Goal: Task Accomplishment & Management: Complete application form

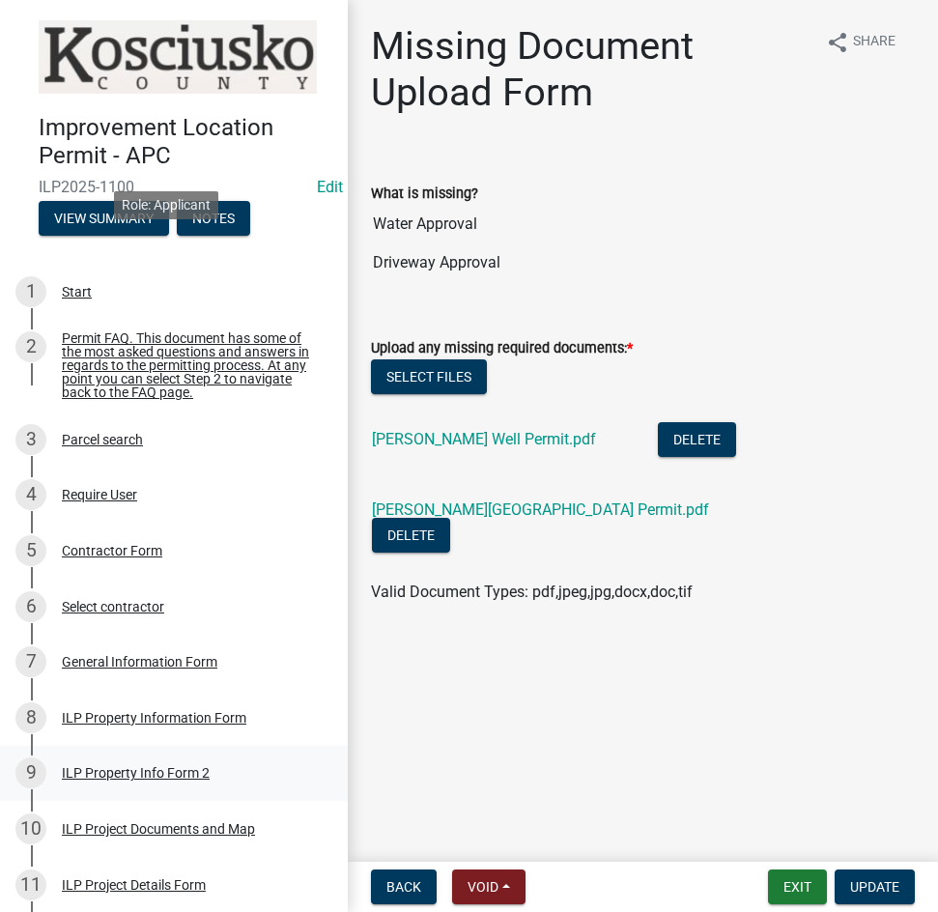
scroll to position [580, 0]
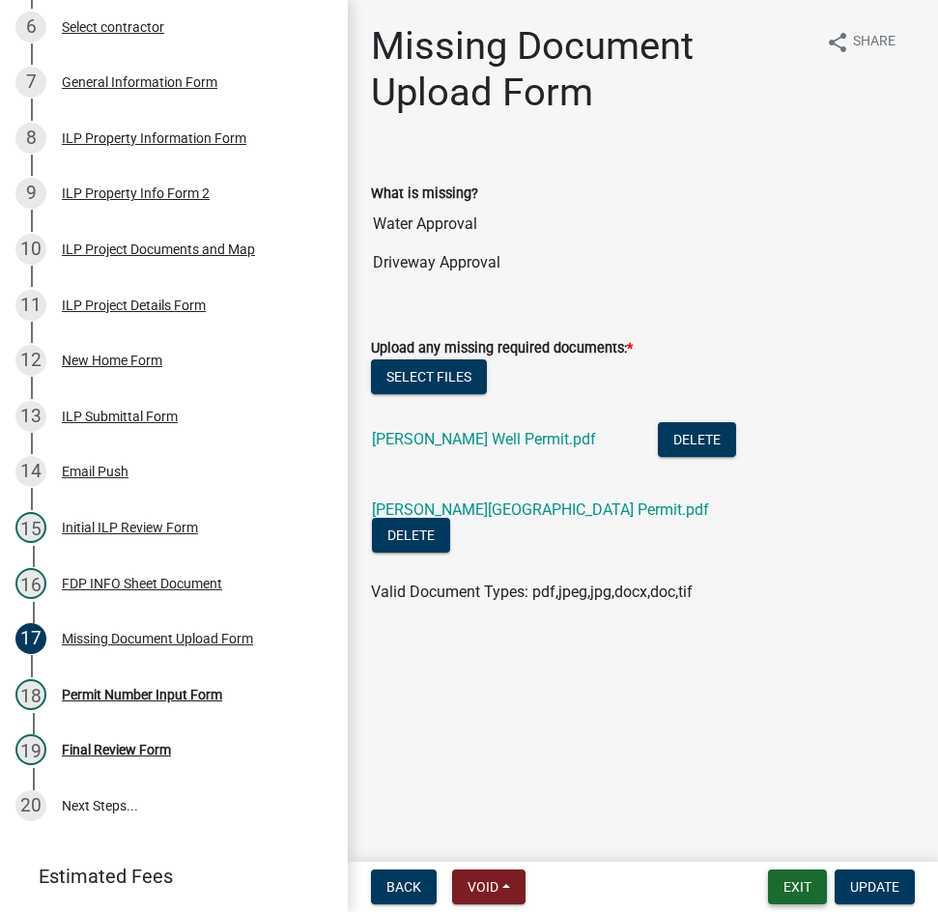
click at [802, 882] on button "Exit" at bounding box center [797, 886] width 59 height 35
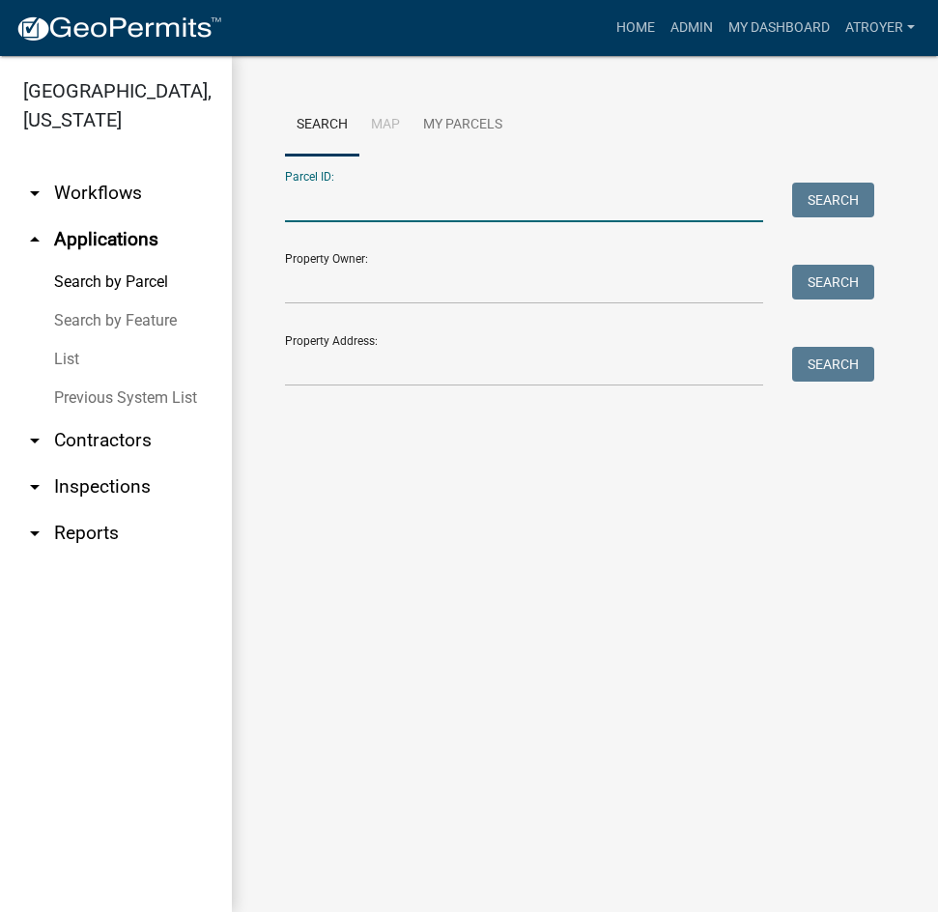
click at [470, 205] on input "Parcel ID:" at bounding box center [524, 203] width 478 height 40
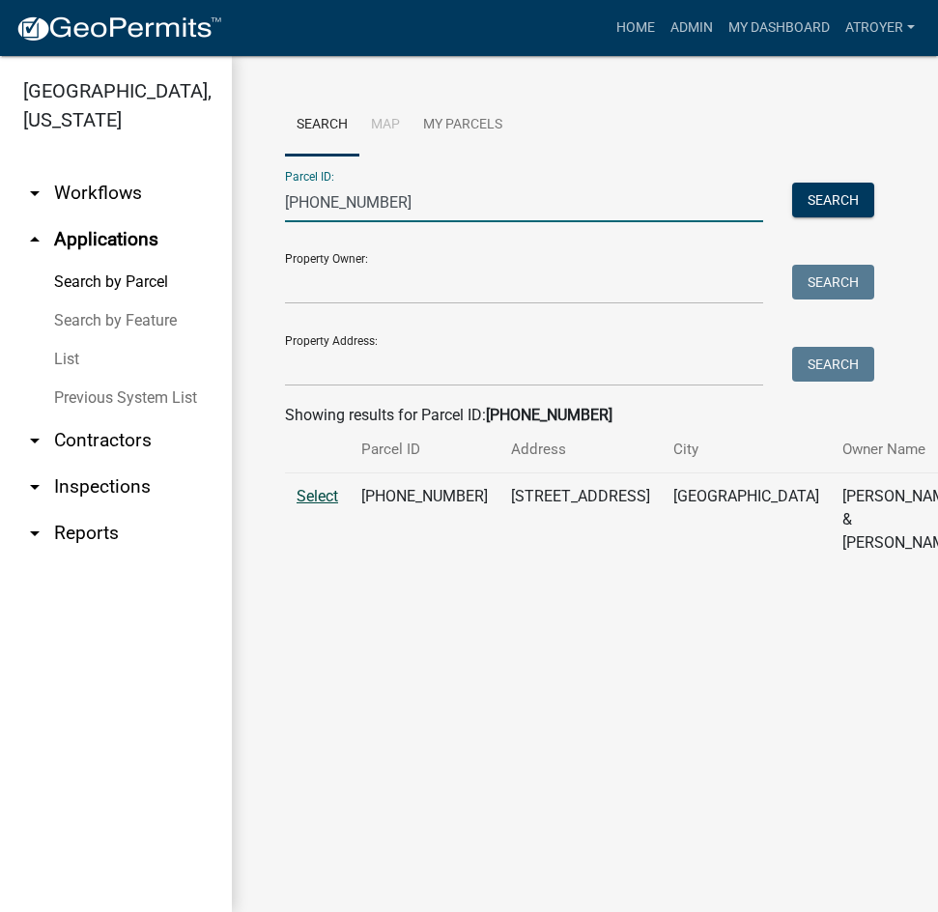
type input "[PHONE_NUMBER]"
click at [304, 505] on span "Select" at bounding box center [318, 496] width 42 height 18
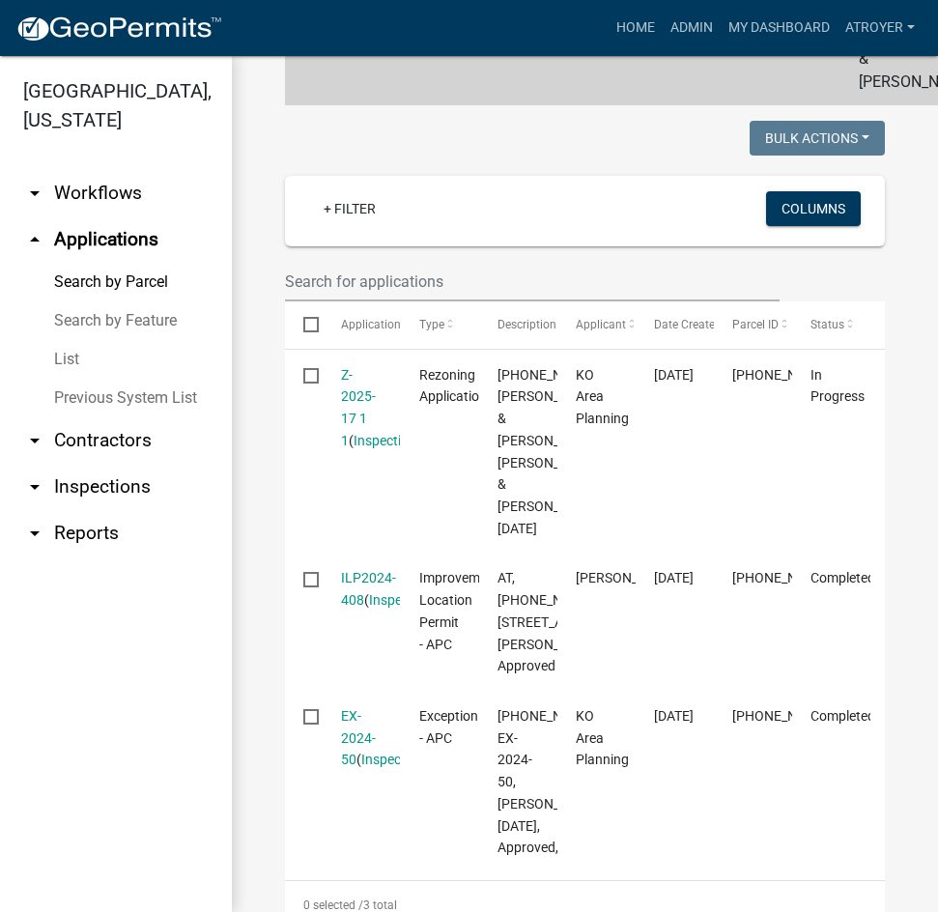
scroll to position [483, 0]
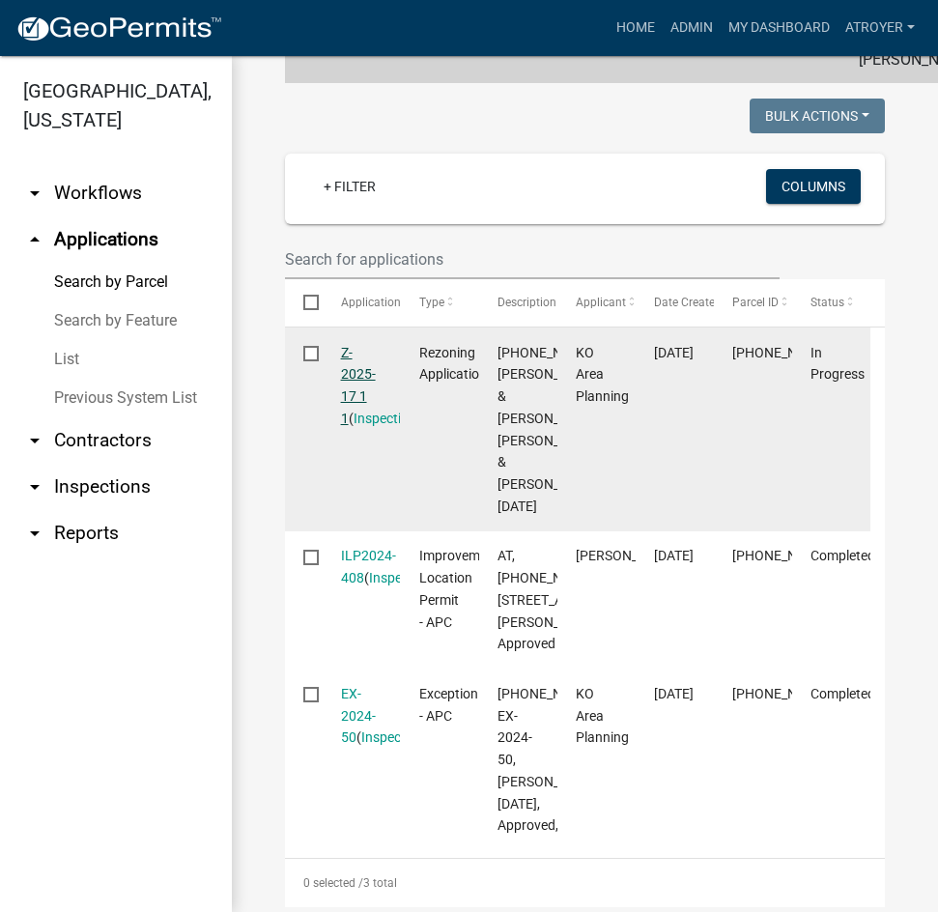
click at [357, 426] on link "Z-2025-17 1 1" at bounding box center [358, 385] width 35 height 81
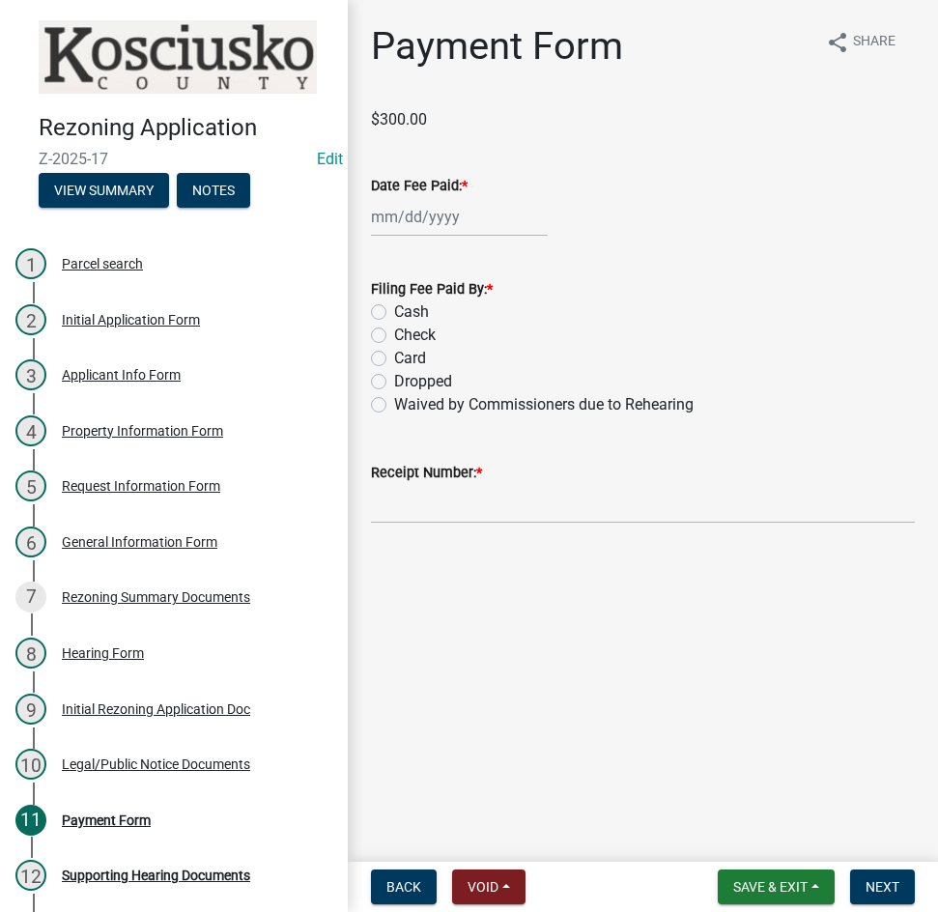
click at [503, 226] on div at bounding box center [459, 217] width 177 height 40
select select "9"
select select "2025"
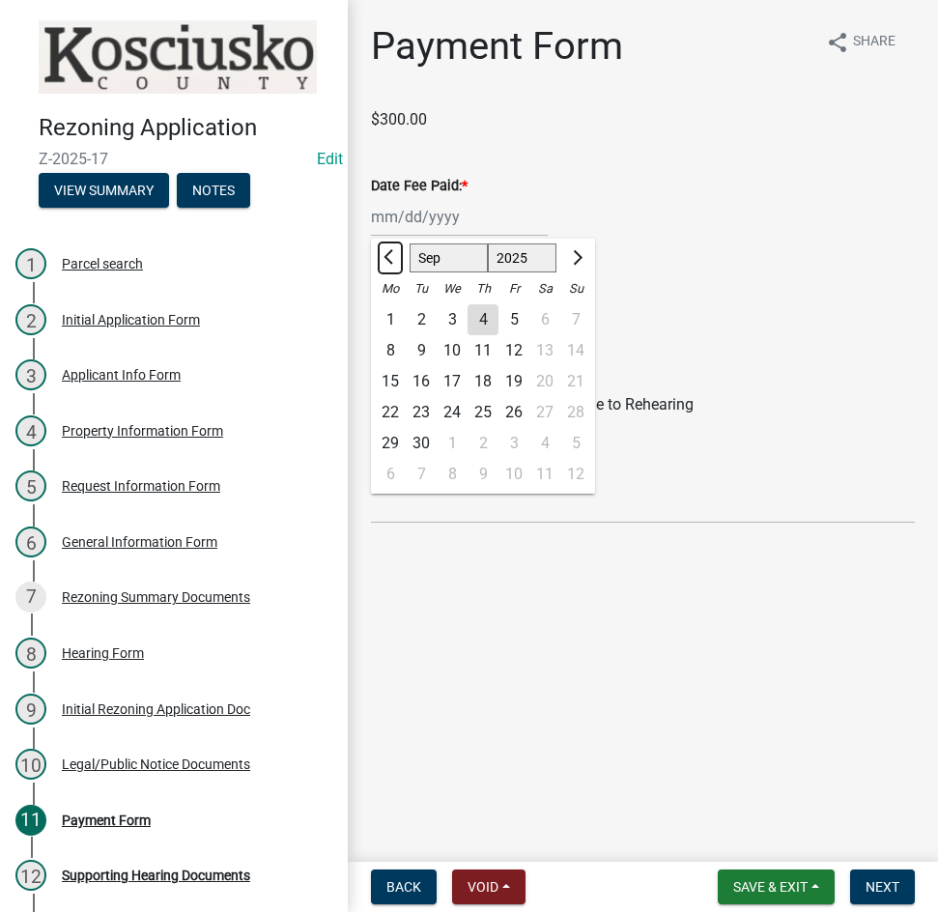
click at [387, 257] on span "Previous month" at bounding box center [391, 257] width 14 height 14
select select "8"
click at [424, 385] on div "12" at bounding box center [421, 381] width 31 height 31
type input "[DATE]"
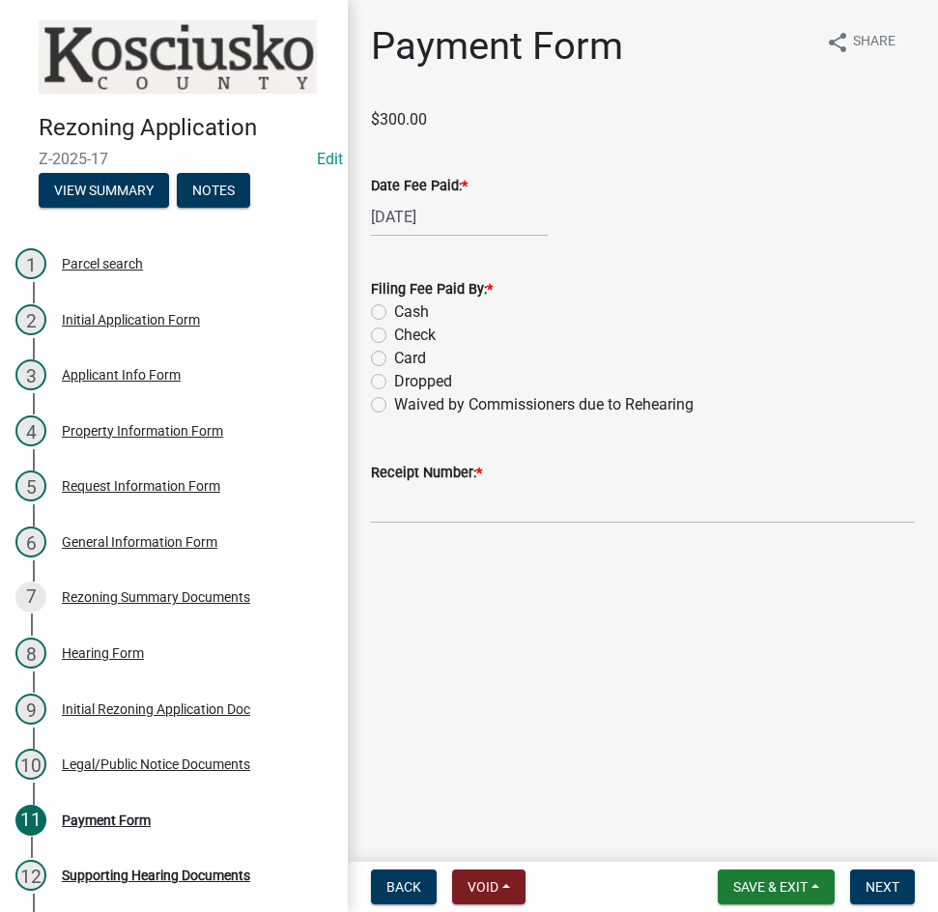
click at [394, 364] on label "Card" at bounding box center [410, 358] width 32 height 23
click at [394, 359] on input "Card" at bounding box center [400, 353] width 13 height 13
radio input "true"
click at [505, 501] on input "Receipt Number: *" at bounding box center [643, 504] width 544 height 40
type input "14677764"
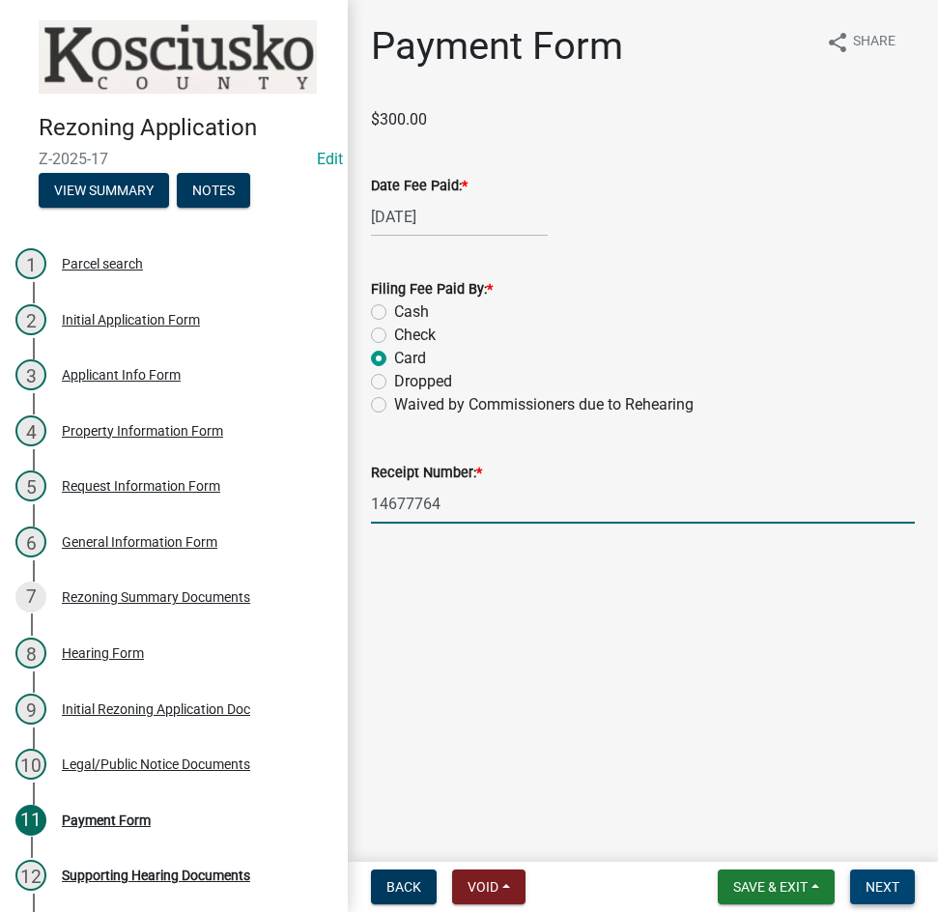
click at [869, 895] on span "Next" at bounding box center [883, 886] width 34 height 15
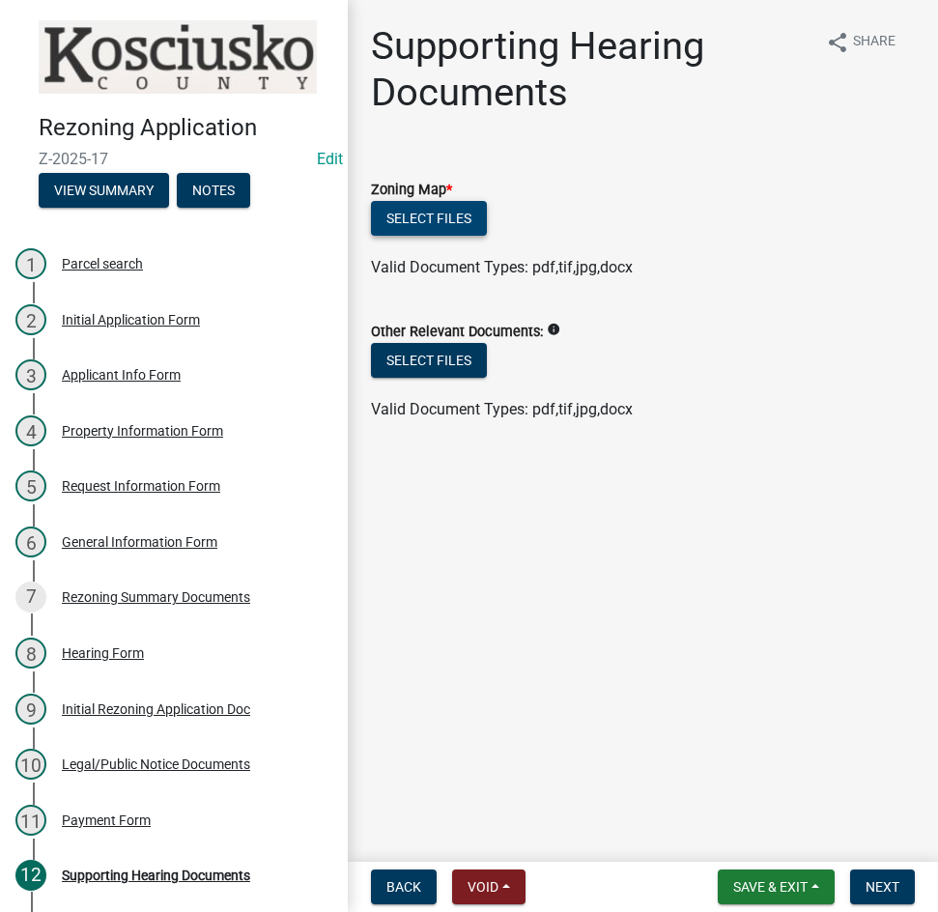
click at [429, 210] on button "Select files" at bounding box center [429, 218] width 116 height 35
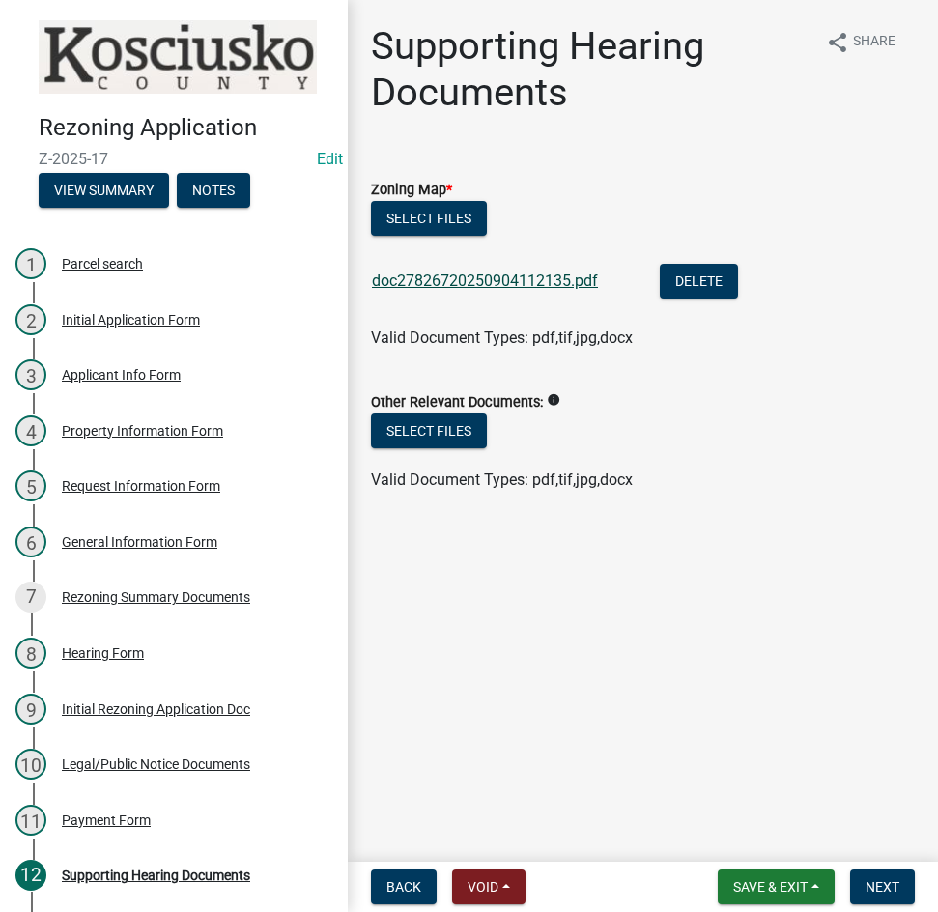
click at [480, 279] on link "doc27826720250904112135.pdf" at bounding box center [485, 280] width 226 height 18
